Goal: Information Seeking & Learning: Learn about a topic

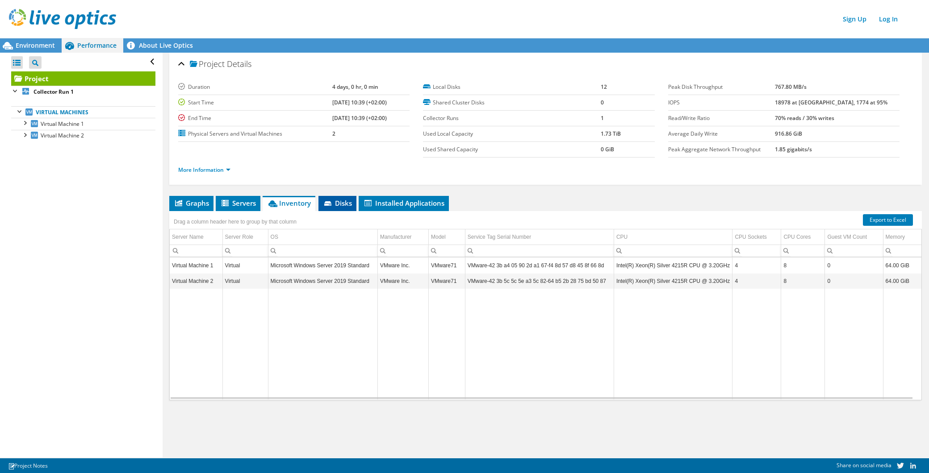
click at [330, 203] on icon at bounding box center [327, 203] width 7 height 4
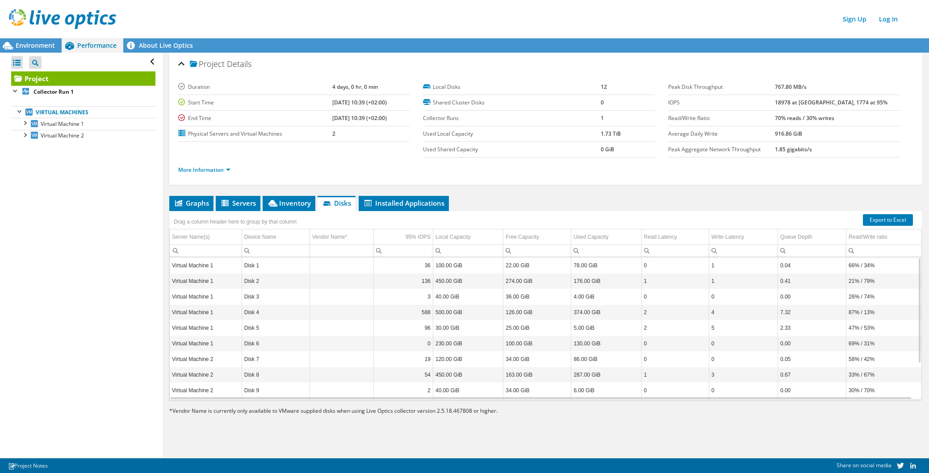
click at [719, 322] on td "5" at bounding box center [743, 329] width 69 height 16
drag, startPoint x: 723, startPoint y: 274, endPoint x: 709, endPoint y: 271, distance: 14.2
click at [709, 271] on td "1" at bounding box center [743, 266] width 69 height 16
drag, startPoint x: 628, startPoint y: 333, endPoint x: 186, endPoint y: 330, distance: 442.1
click at [186, 330] on tr "Virtual Machine 1 Disk 5 96 30.00 GiB 25.00 GiB 5.00 GiB 2 5 2.33 47% / 53%" at bounding box center [546, 329] width 752 height 16
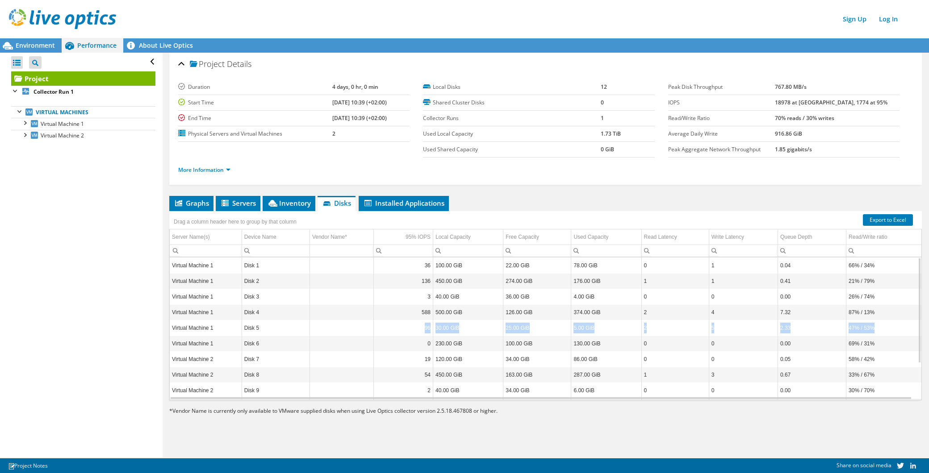
drag, startPoint x: 882, startPoint y: 327, endPoint x: 354, endPoint y: 332, distance: 528.8
click at [354, 332] on tr "Virtual Machine 1 Disk 5 96 30.00 GiB 25.00 GiB 5.00 GiB 2 5 2.33 47% / 53%" at bounding box center [546, 329] width 752 height 16
click at [682, 337] on td "0" at bounding box center [674, 344] width 67 height 16
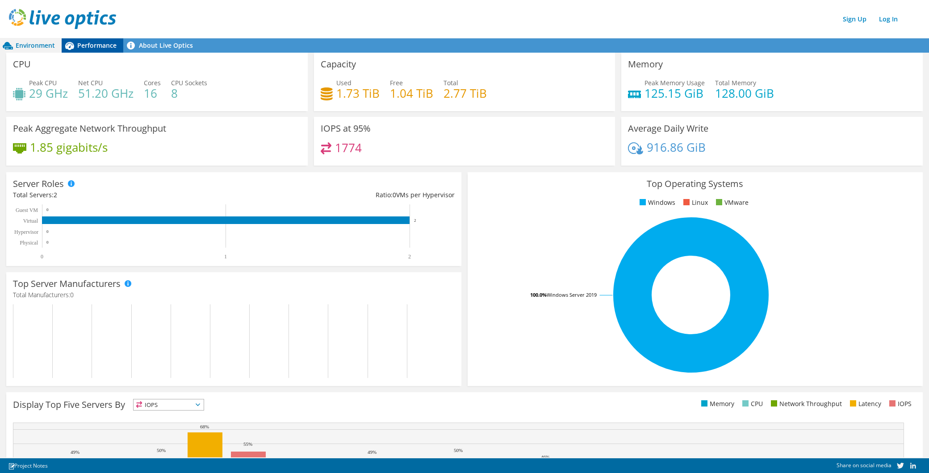
click at [101, 46] on span "Performance" at bounding box center [96, 45] width 39 height 8
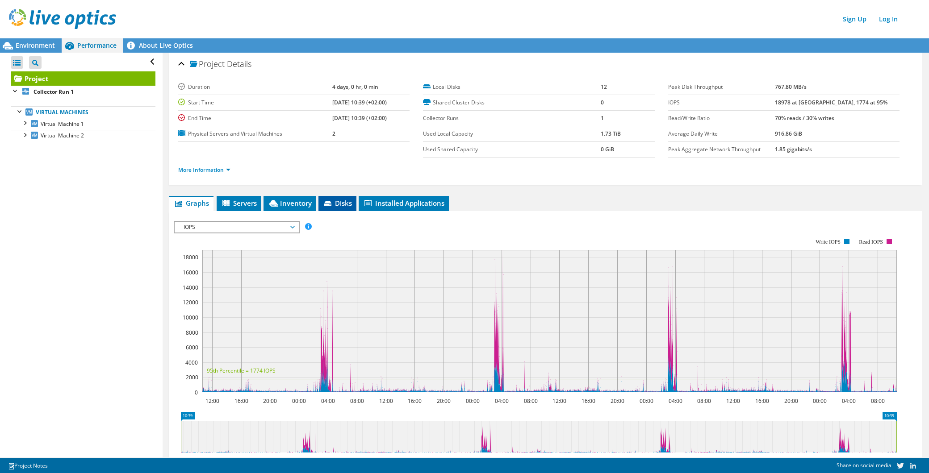
click at [340, 197] on li "Disks" at bounding box center [337, 203] width 38 height 15
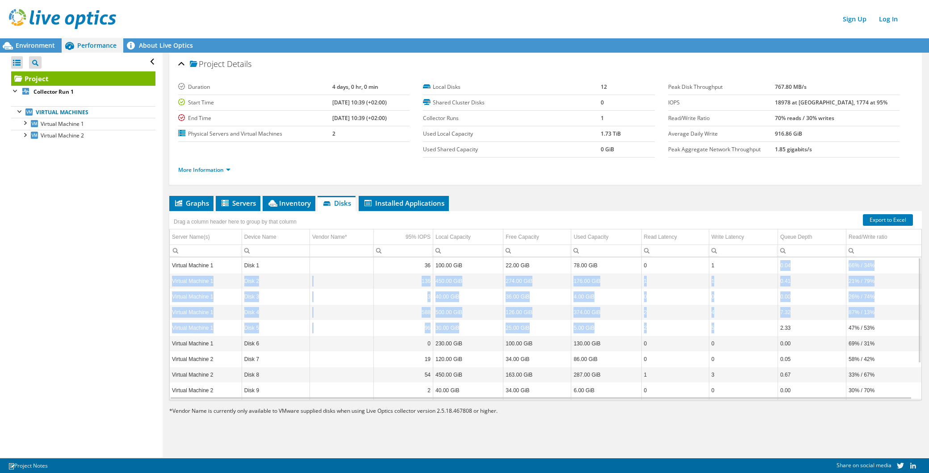
drag, startPoint x: 723, startPoint y: 260, endPoint x: 722, endPoint y: 335, distance: 75.0
click at [722, 335] on tbody "Virtual Machine 1 Disk 1 36 100.00 GiB 22.00 GiB 78.00 GiB 0 1 0.04 66% / 34% V…" at bounding box center [546, 352] width 752 height 188
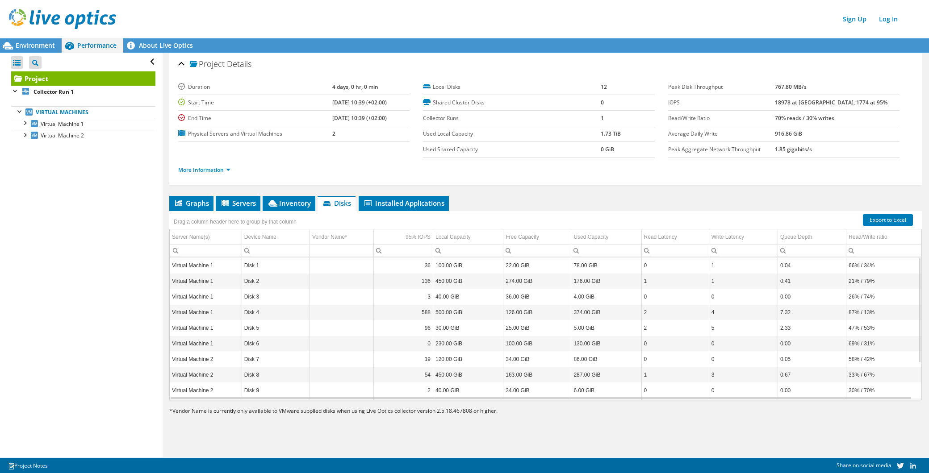
click at [579, 267] on td "78.00 GiB" at bounding box center [606, 266] width 70 height 16
click at [712, 328] on td "5" at bounding box center [743, 329] width 69 height 16
drag, startPoint x: 719, startPoint y: 327, endPoint x: 695, endPoint y: 330, distance: 23.9
click at [695, 330] on tr "Virtual Machine 1 Disk 5 96 30.00 GiB 25.00 GiB 5.00 GiB 2 5 2.33 47% / 53%" at bounding box center [546, 329] width 752 height 16
drag, startPoint x: 714, startPoint y: 377, endPoint x: 700, endPoint y: 377, distance: 13.8
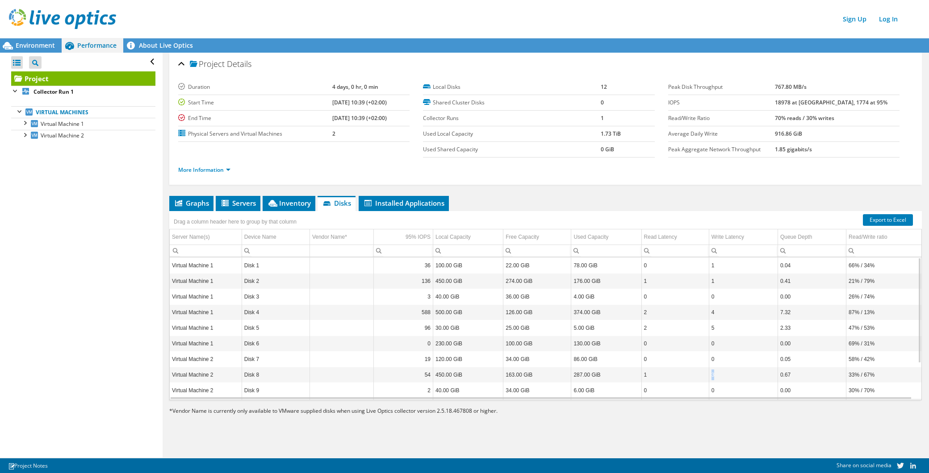
click at [700, 377] on tr "Virtual Machine 2 Disk 8 54 450.00 GiB 163.00 GiB 287.00 GiB 1 3 0.67 33% / 67%" at bounding box center [546, 376] width 752 height 16
drag, startPoint x: 700, startPoint y: 377, endPoint x: 722, endPoint y: 414, distance: 43.7
click at [722, 414] on div "* Vendor Name is currently only available to VMware supplied disks when using L…" at bounding box center [545, 411] width 753 height 10
click at [200, 200] on span "Graphs" at bounding box center [191, 203] width 35 height 9
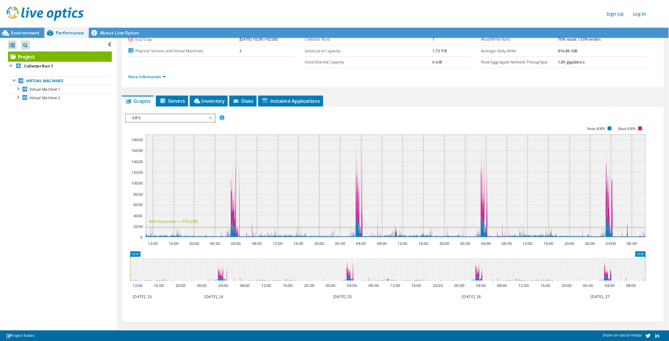
scroll to position [67, 0]
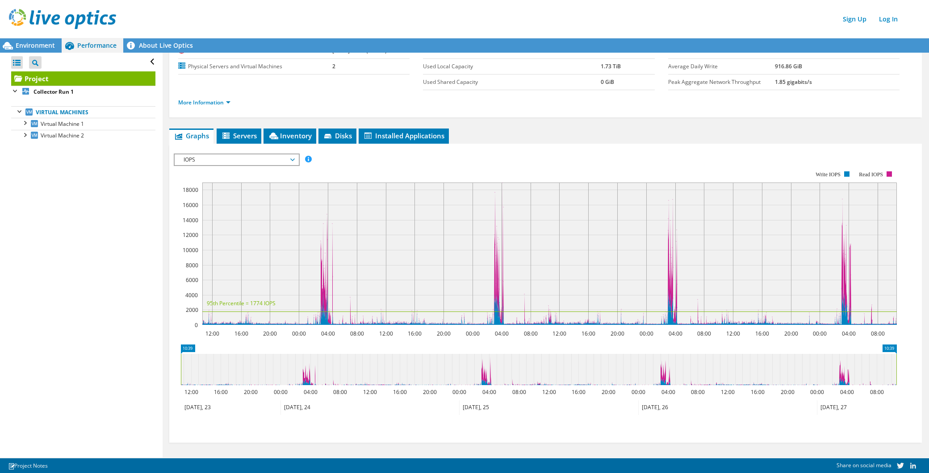
click at [293, 159] on span "IOPS" at bounding box center [236, 160] width 115 height 11
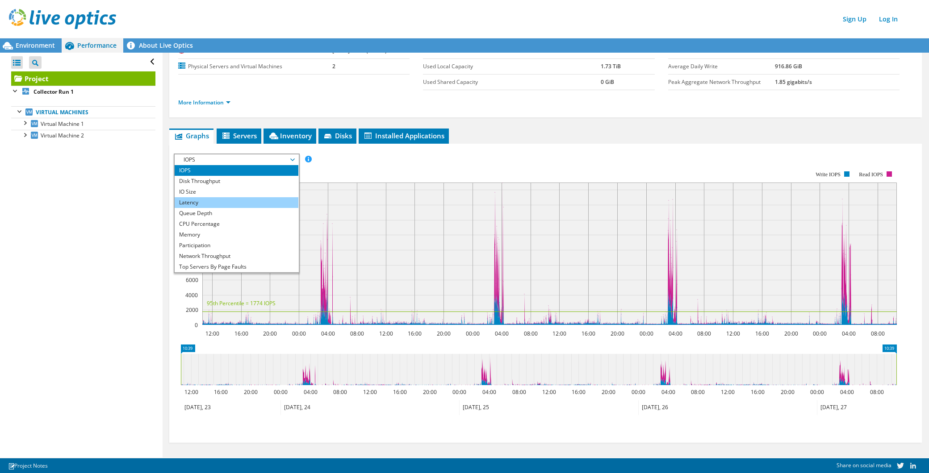
click at [242, 197] on li "Latency" at bounding box center [237, 202] width 124 height 11
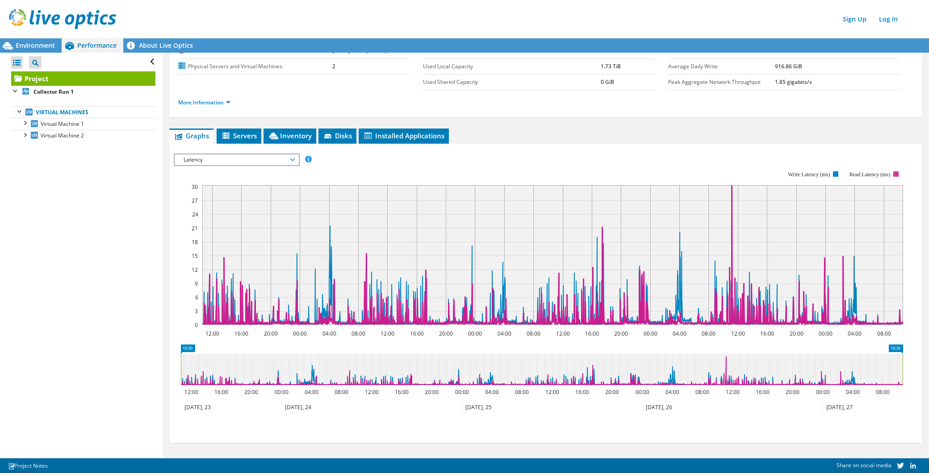
click at [892, 175] on rect at bounding box center [538, 248] width 729 height 179
click at [892, 171] on rect at bounding box center [538, 248] width 729 height 179
drag, startPoint x: 404, startPoint y: 208, endPoint x: 268, endPoint y: 283, distance: 155.1
click at [207, 317] on icon "12:00 16:00 20:00 00:00 04:00 08:00 12:00 16:00 20:00 00:00 04:00 08:00 12:00 1…" at bounding box center [542, 248] width 736 height 179
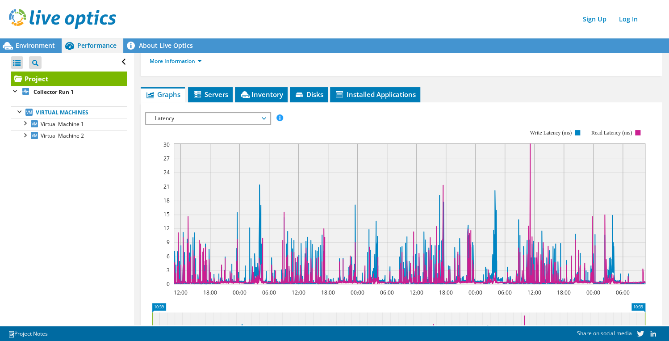
scroll to position [128, 0]
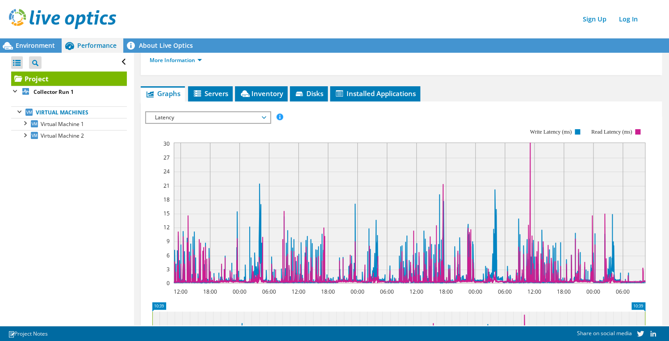
click at [264, 115] on span "Latency" at bounding box center [208, 117] width 115 height 11
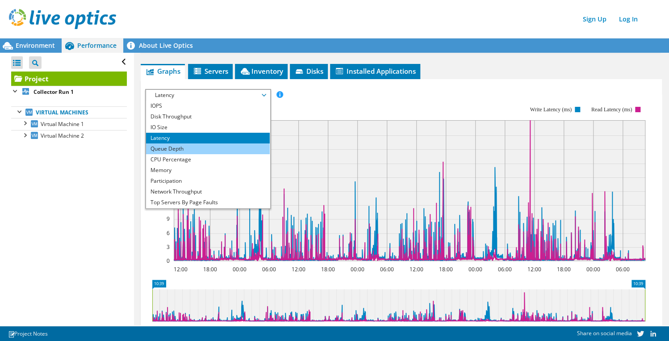
scroll to position [150, 0]
click at [185, 146] on li "Queue Depth" at bounding box center [208, 148] width 124 height 11
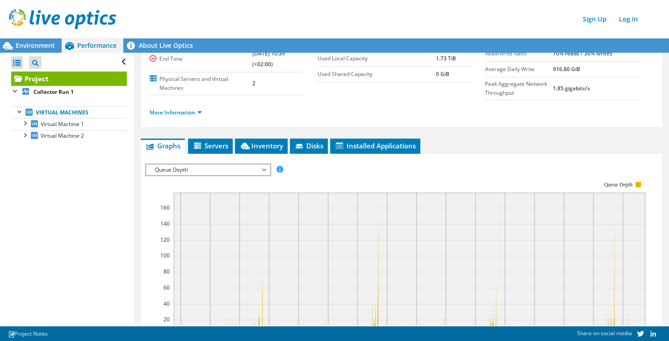
scroll to position [75, 0]
click at [261, 166] on span "Queue Depth" at bounding box center [208, 170] width 115 height 11
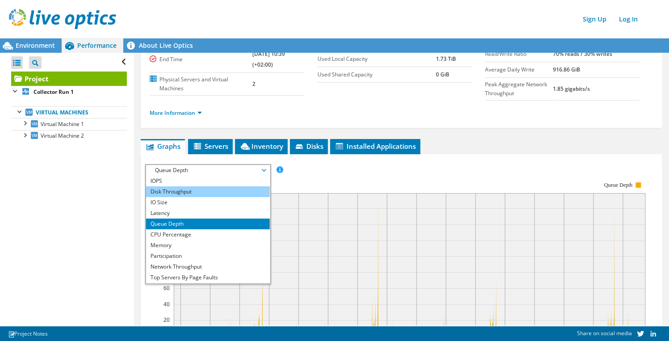
click at [207, 191] on li "Disk Throughput" at bounding box center [208, 191] width 124 height 11
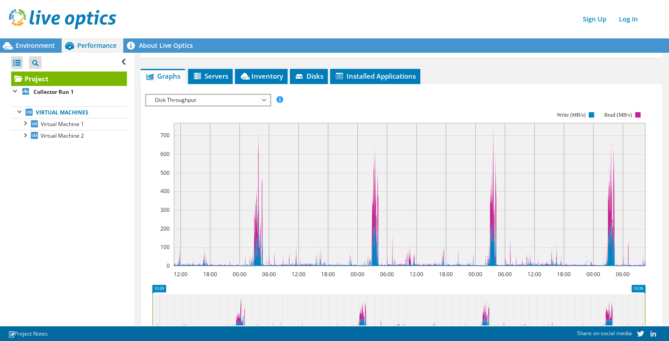
scroll to position [146, 0]
click at [259, 98] on span "Disk Throughput" at bounding box center [208, 99] width 115 height 11
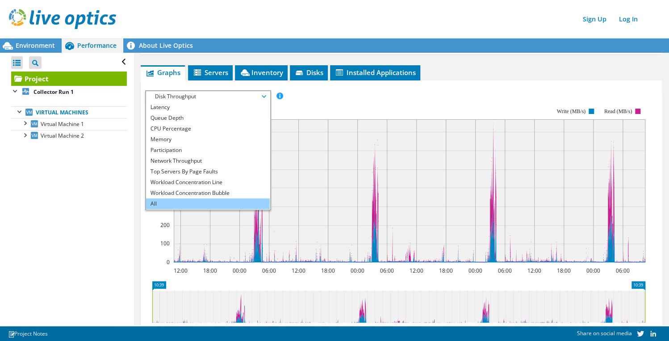
scroll to position [149, 0]
click at [182, 201] on li "All" at bounding box center [208, 203] width 124 height 11
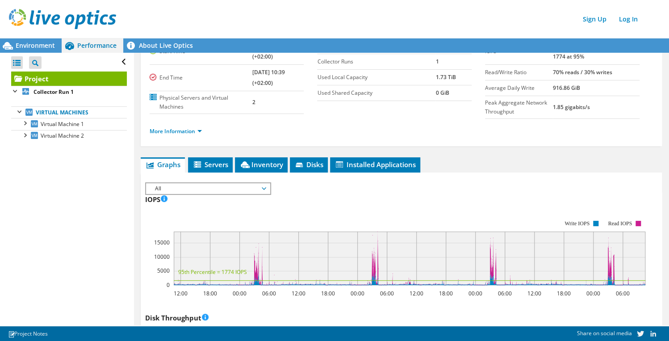
scroll to position [0, 0]
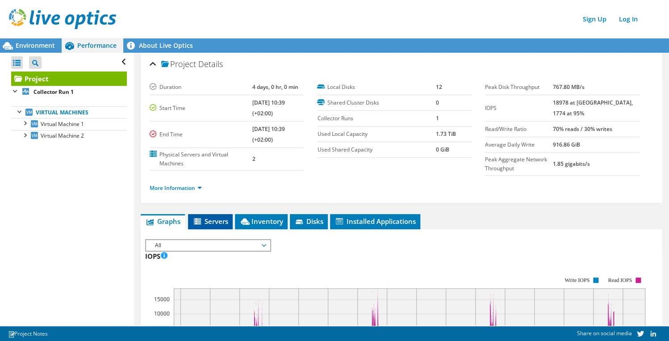
click at [219, 221] on span "Servers" at bounding box center [210, 221] width 36 height 9
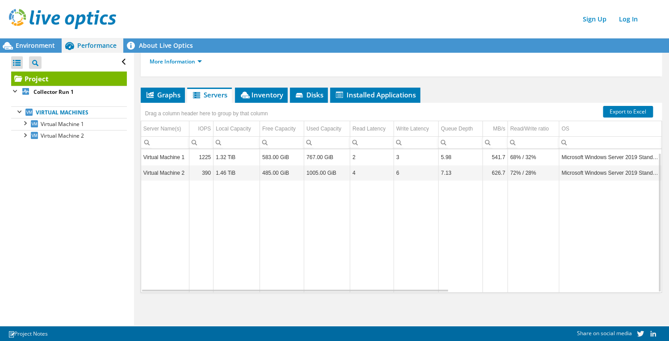
scroll to position [3, 0]
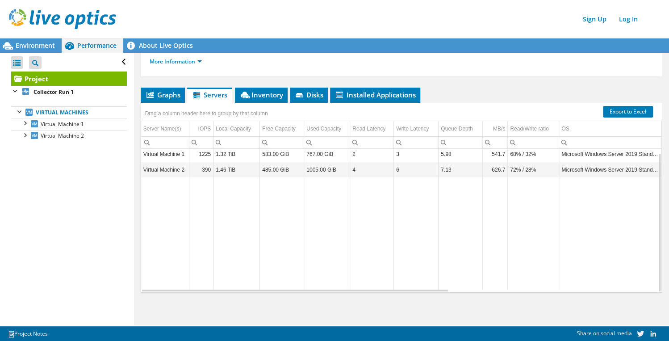
click at [198, 162] on td "390" at bounding box center [201, 170] width 24 height 16
click at [422, 152] on td "3" at bounding box center [416, 154] width 45 height 16
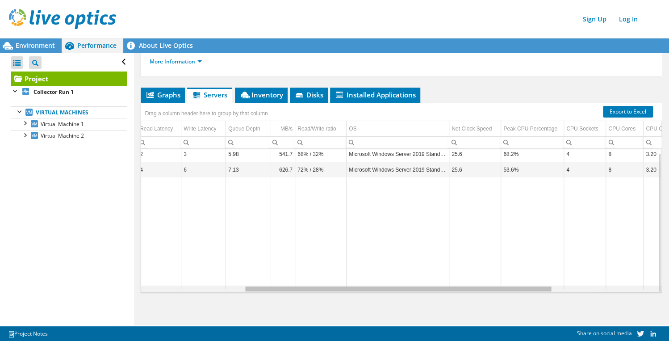
scroll to position [3, 4]
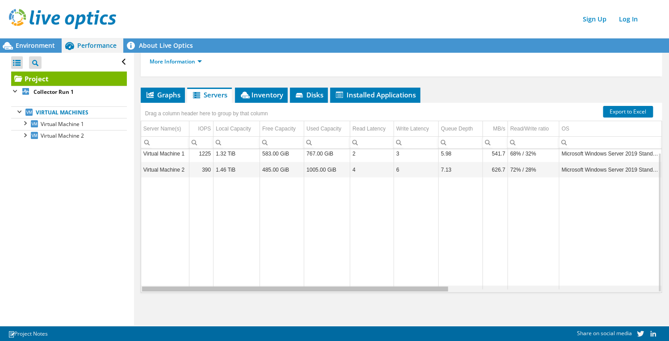
drag, startPoint x: 431, startPoint y: 288, endPoint x: 75, endPoint y: 268, distance: 355.6
click at [76, 268] on body "Sign Up Log In This project has been archived. No changes can be made, and grap…" at bounding box center [334, 170] width 669 height 341
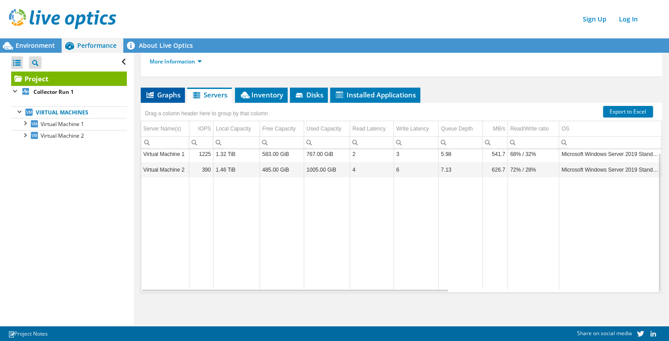
click at [168, 88] on li "Graphs" at bounding box center [163, 95] width 44 height 15
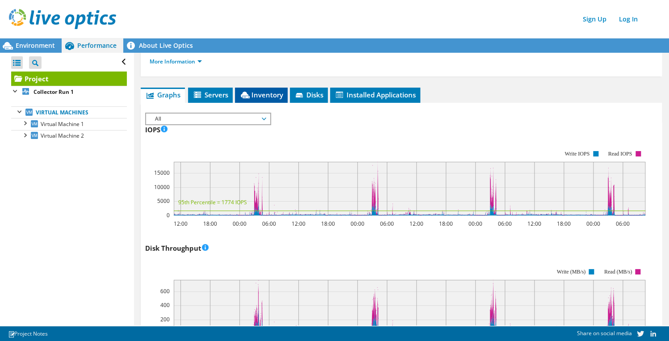
drag, startPoint x: 214, startPoint y: 92, endPoint x: 275, endPoint y: 92, distance: 60.3
click at [216, 91] on span "Servers" at bounding box center [210, 94] width 36 height 9
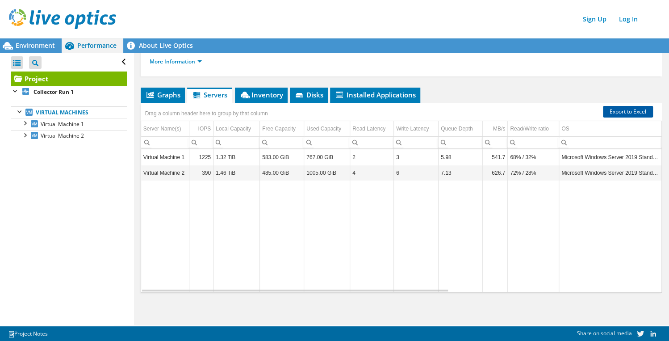
click at [615, 112] on link "Export to Excel" at bounding box center [628, 112] width 50 height 12
click at [196, 60] on link "More Information" at bounding box center [176, 62] width 52 height 8
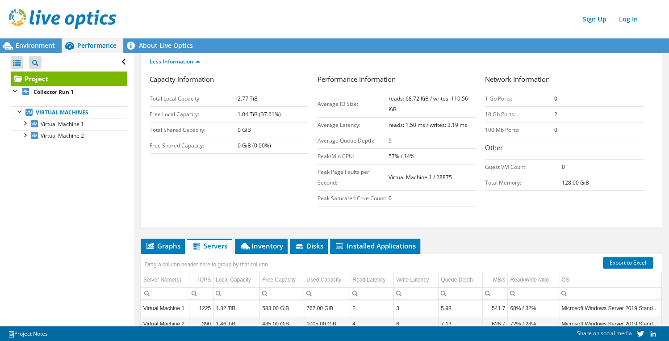
drag, startPoint x: 462, startPoint y: 122, endPoint x: 376, endPoint y: 121, distance: 85.3
click at [376, 121] on tr "Average Latency: reads: 1.50 ms / writes: 3.19 ms" at bounding box center [396, 125] width 159 height 16
click at [177, 305] on td "Virtual Machine 1" at bounding box center [165, 309] width 48 height 16
click at [176, 307] on td "Virtual Machine 1" at bounding box center [165, 309] width 48 height 16
click at [184, 322] on td "Virtual Machine 2" at bounding box center [165, 324] width 48 height 16
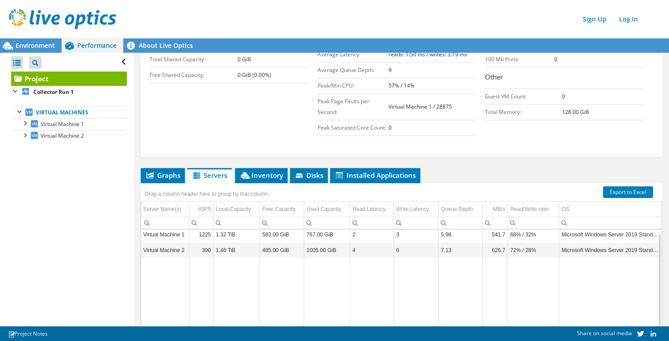
scroll to position [197, 0]
click at [172, 245] on td "Virtual Machine 2" at bounding box center [165, 250] width 48 height 16
click at [170, 234] on td "Virtual Machine 1" at bounding box center [165, 234] width 48 height 16
click at [172, 247] on td "Virtual Machine 2" at bounding box center [165, 250] width 48 height 16
drag, startPoint x: 168, startPoint y: 236, endPoint x: 167, endPoint y: 248, distance: 12.1
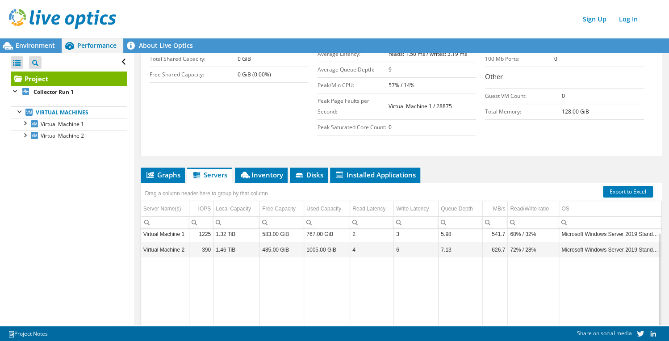
click at [168, 237] on td "Virtual Machine 1" at bounding box center [165, 234] width 48 height 16
click at [167, 248] on td "Virtual Machine 2" at bounding box center [165, 250] width 48 height 16
click at [166, 236] on td "Virtual Machine 1" at bounding box center [165, 234] width 48 height 16
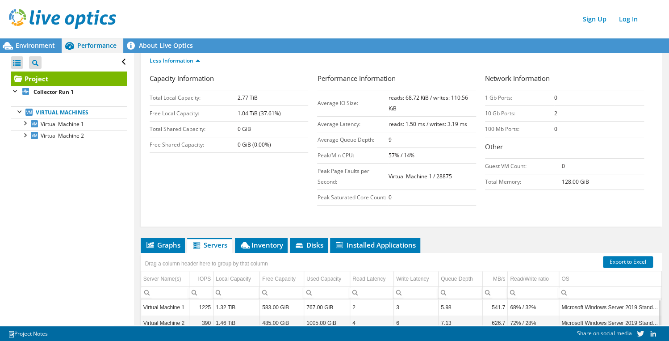
scroll to position [127, 0]
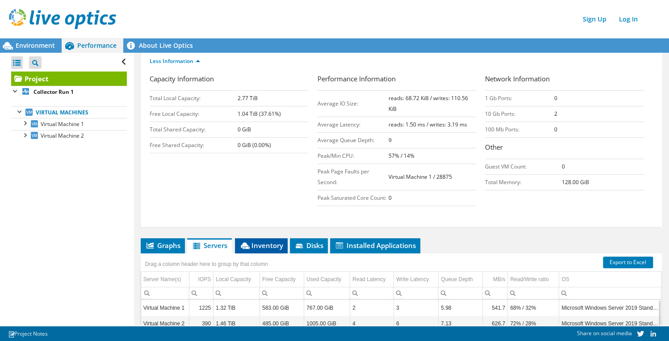
click at [267, 241] on span "Inventory" at bounding box center [261, 245] width 44 height 9
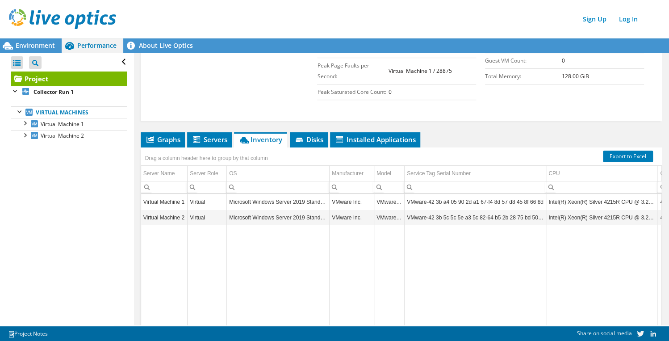
scroll to position [233, 0]
click at [271, 209] on td "Microsoft Windows Server 2019 Standard" at bounding box center [278, 217] width 103 height 16
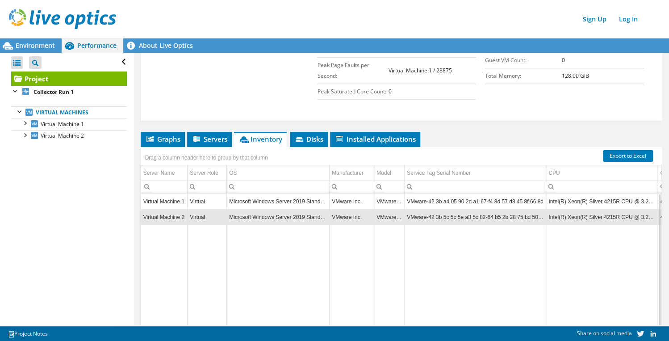
click at [273, 201] on td "Microsoft Windows Server 2019 Standard" at bounding box center [278, 202] width 103 height 16
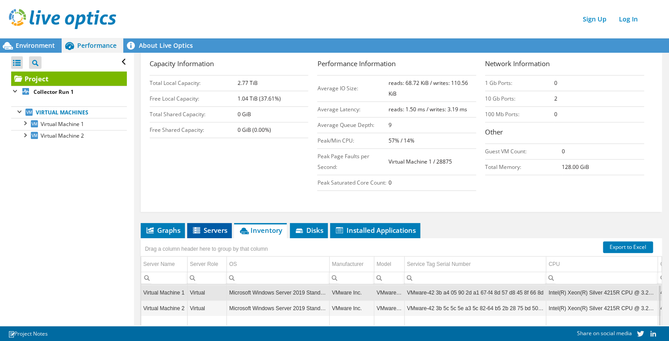
scroll to position [142, 0]
click at [218, 226] on span "Servers" at bounding box center [210, 229] width 36 height 9
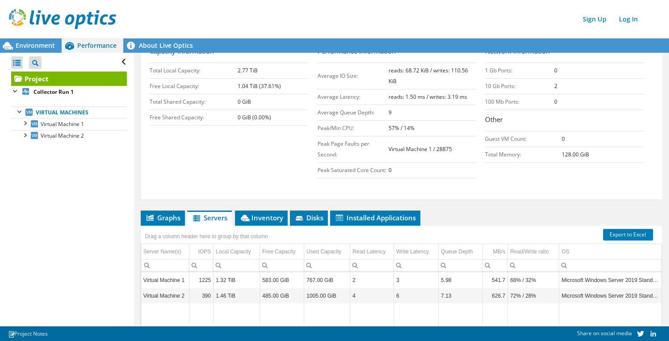
scroll to position [3, 0]
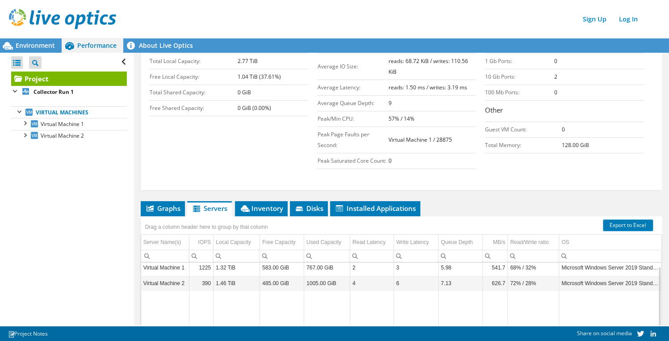
click at [223, 275] on tbody "Virtual Machine 1 1225 1.32 TiB 583.00 GiB 767.00 GiB 2 3 5.98 541.7 68% / 32% …" at bounding box center [571, 330] width 861 height 143
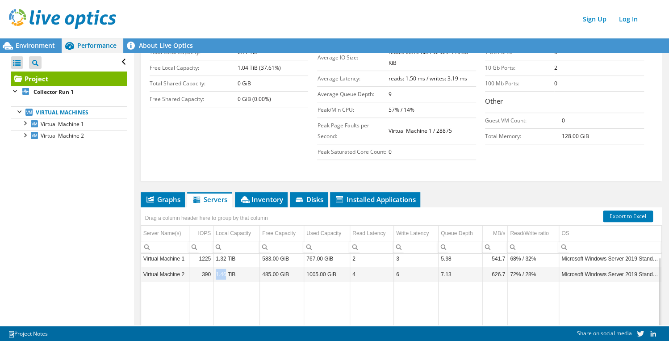
click at [223, 276] on td "1.46 TiB" at bounding box center [236, 274] width 46 height 16
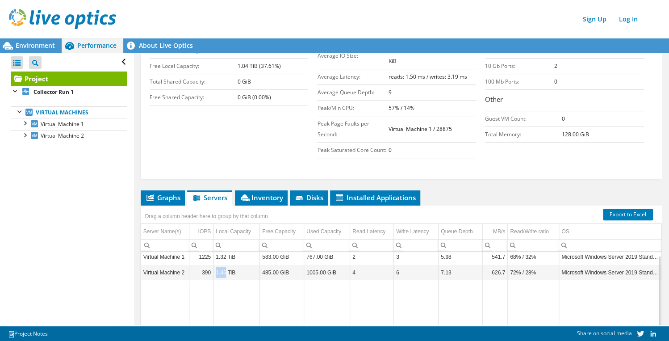
click at [225, 276] on td "1.46 TiB" at bounding box center [236, 272] width 46 height 16
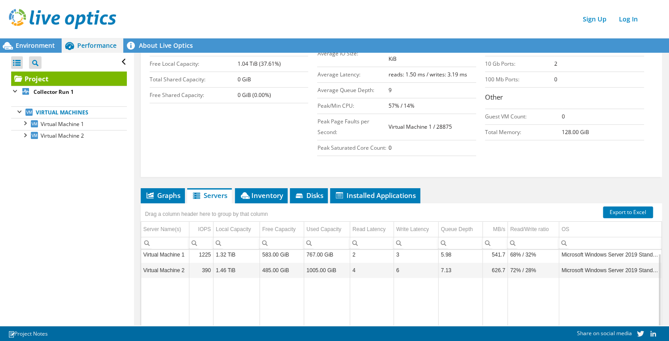
click at [213, 253] on tr "Virtual Machine 1 1225 1.32 TiB 583.00 GiB 767.00 GiB 2 3 5.98 541.7 68% / 32% …" at bounding box center [571, 255] width 861 height 16
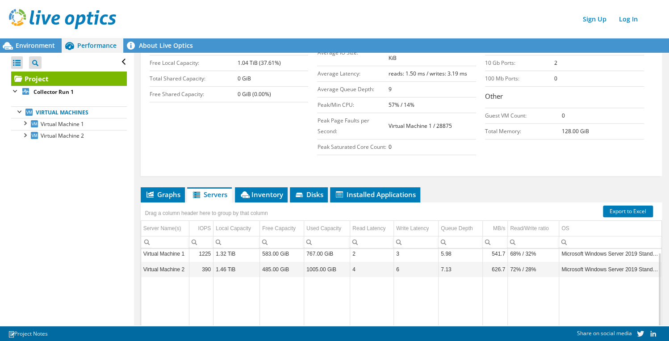
click at [185, 248] on td "Virtual Machine 1" at bounding box center [165, 254] width 48 height 16
click at [178, 261] on td "Virtual Machine 2" at bounding box center [165, 269] width 48 height 16
click at [176, 253] on td "Virtual Machine 1" at bounding box center [165, 254] width 48 height 16
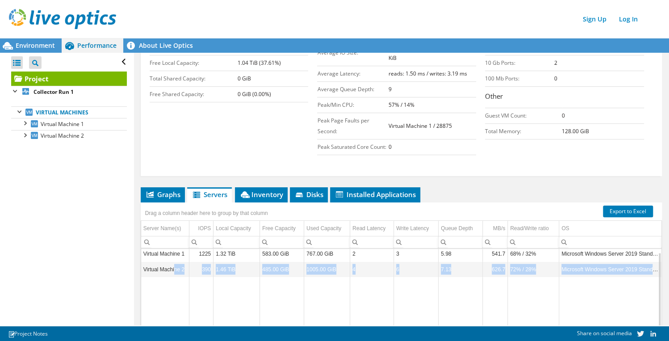
drag, startPoint x: 175, startPoint y: 274, endPoint x: 173, endPoint y: 262, distance: 12.6
click at [173, 263] on tbody "Virtual Machine 1 1225 1.32 TiB 583.00 GiB 767.00 GiB 2 3 5.98 541.7 68% / 32% …" at bounding box center [571, 317] width 861 height 143
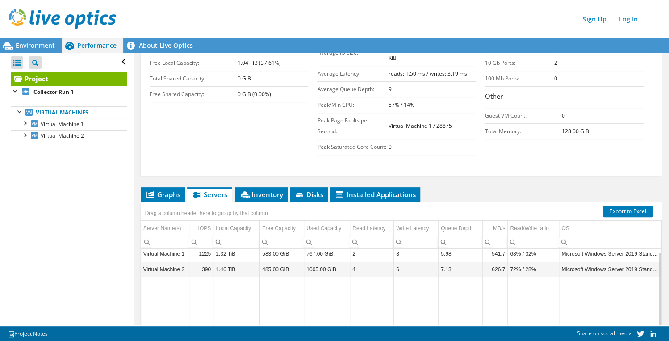
click at [173, 257] on td "Virtual Machine 1" at bounding box center [165, 254] width 48 height 16
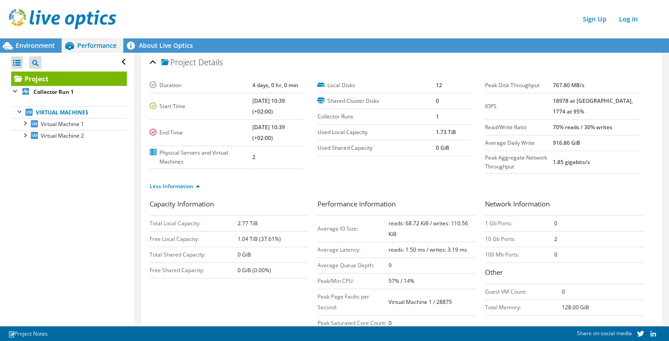
scroll to position [0, 0]
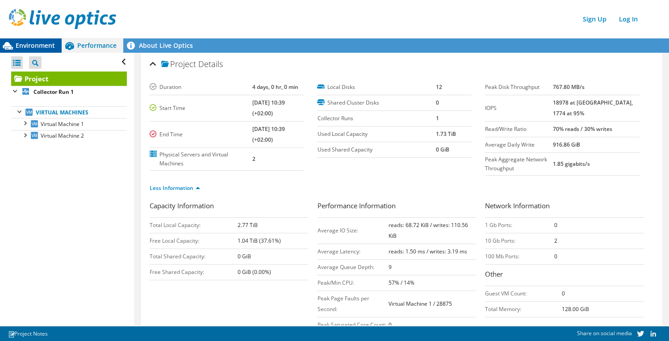
click at [36, 42] on span "Environment" at bounding box center [35, 45] width 39 height 8
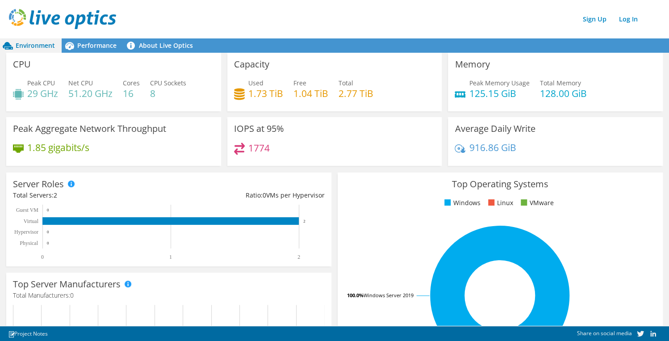
scroll to position [276, 0]
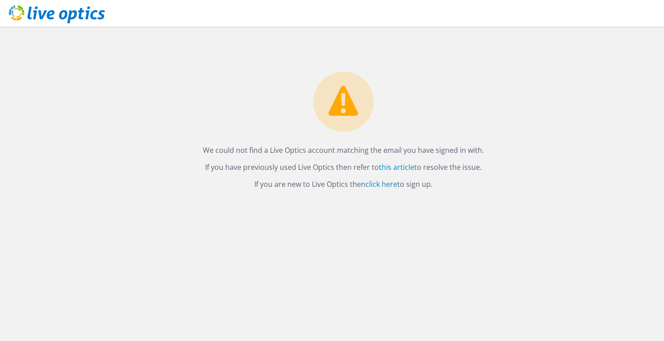
drag, startPoint x: 298, startPoint y: 155, endPoint x: 526, endPoint y: 151, distance: 227.4
click at [526, 151] on p "We could not find a Live Optics account matching the email you have signed in w…" at bounding box center [342, 150] width 623 height 13
